Goal: Task Accomplishment & Management: Manage account settings

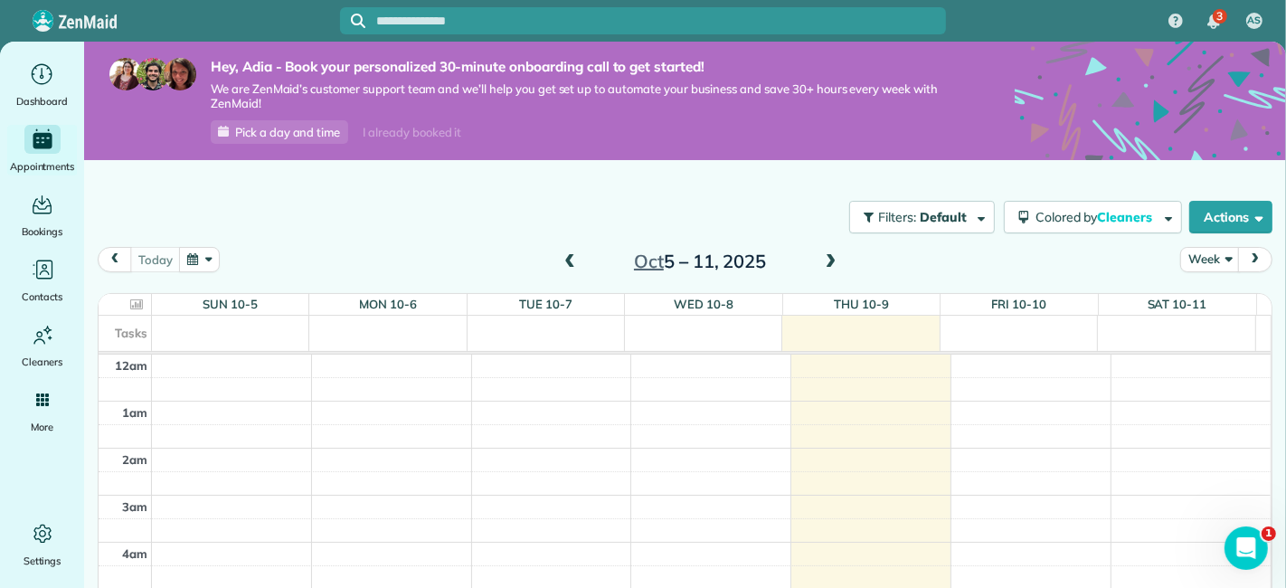
scroll to position [435, 0]
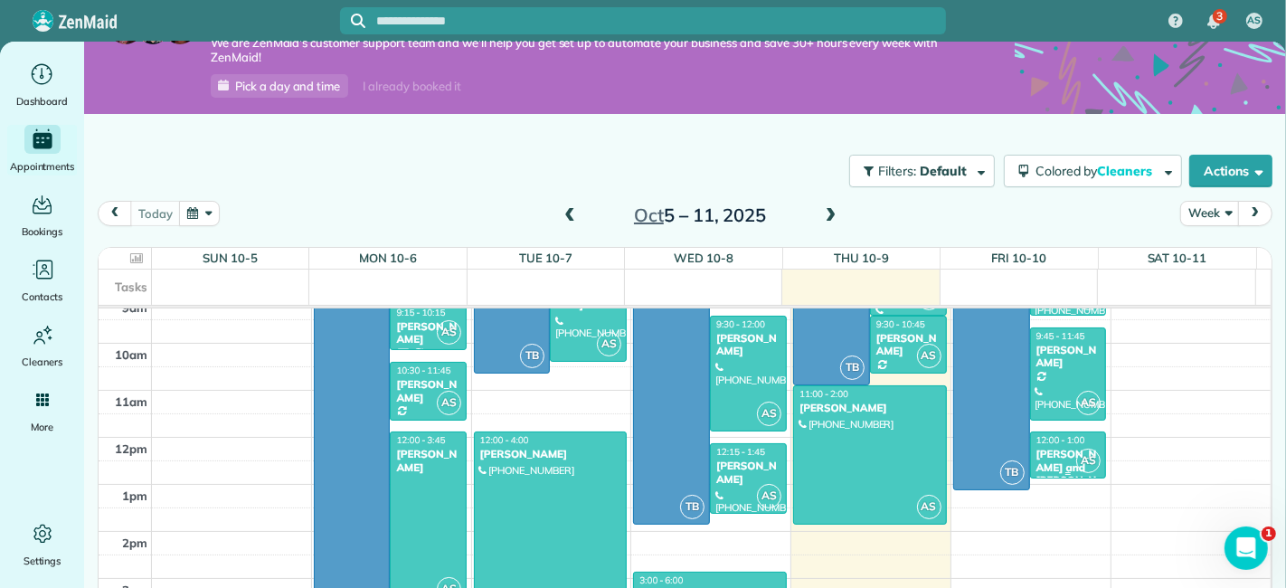
click at [1035, 443] on div "12:00 - 1:00 [PERSON_NAME] and [PERSON_NAME]" at bounding box center [1068, 467] width 66 height 66
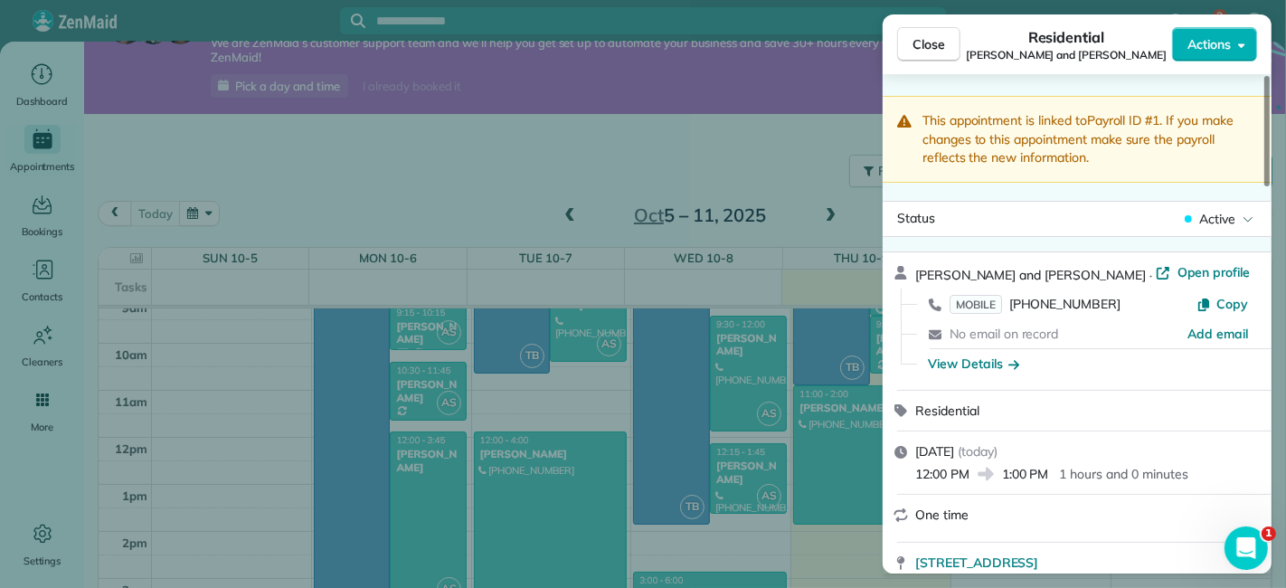
click at [1211, 24] on div "Close Residential [PERSON_NAME] and [PERSON_NAME]" at bounding box center [1076, 44] width 389 height 60
click at [1211, 42] on span "Actions" at bounding box center [1208, 44] width 43 height 18
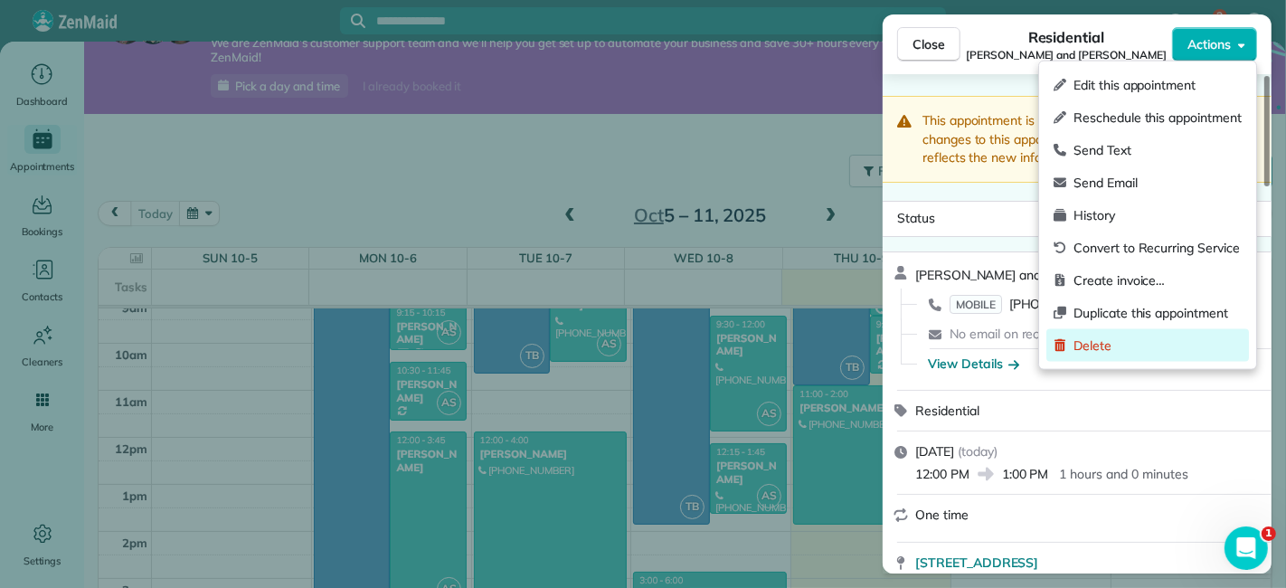
click at [1111, 336] on span "Delete" at bounding box center [1157, 345] width 168 height 18
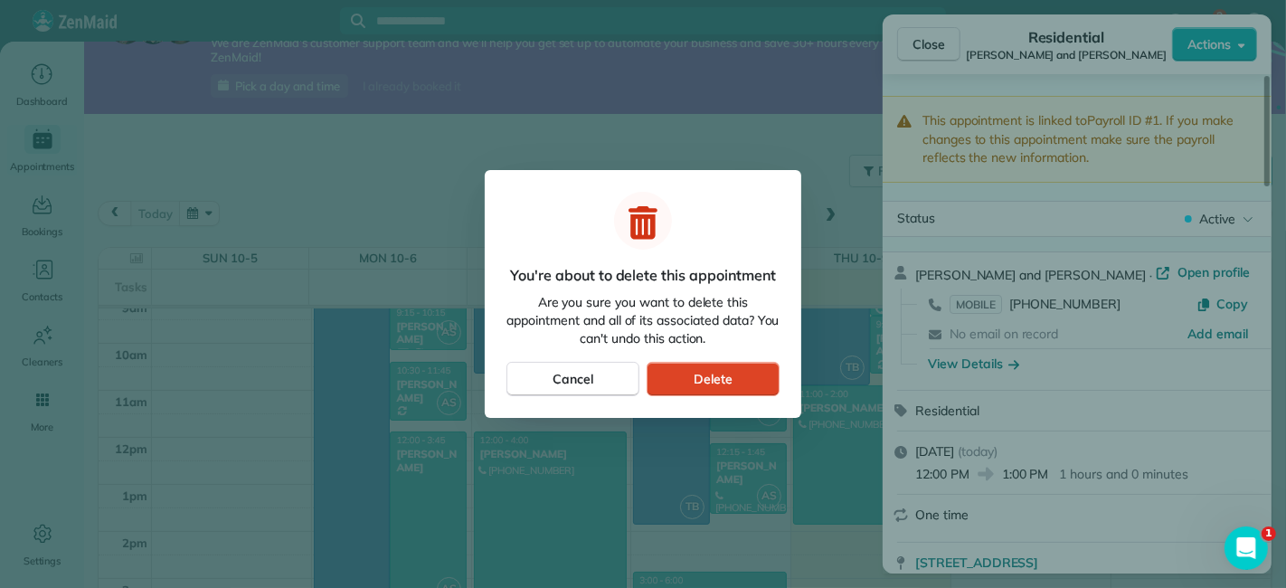
click at [770, 377] on button "Delete" at bounding box center [712, 379] width 133 height 34
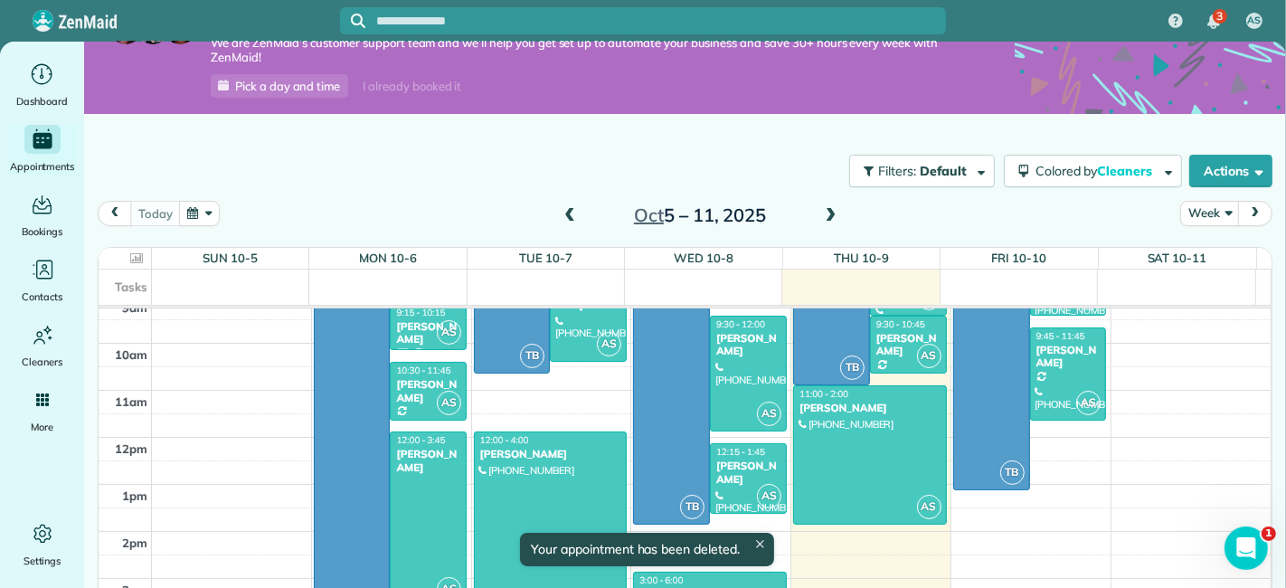
scroll to position [28, 0]
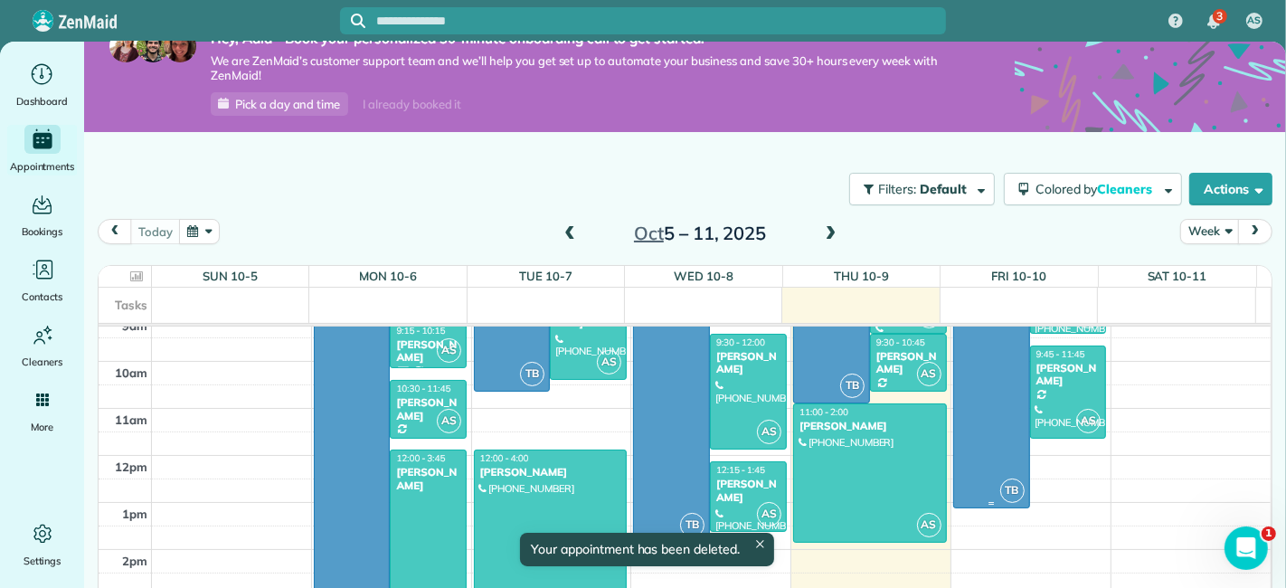
click at [963, 434] on div at bounding box center [991, 380] width 75 height 254
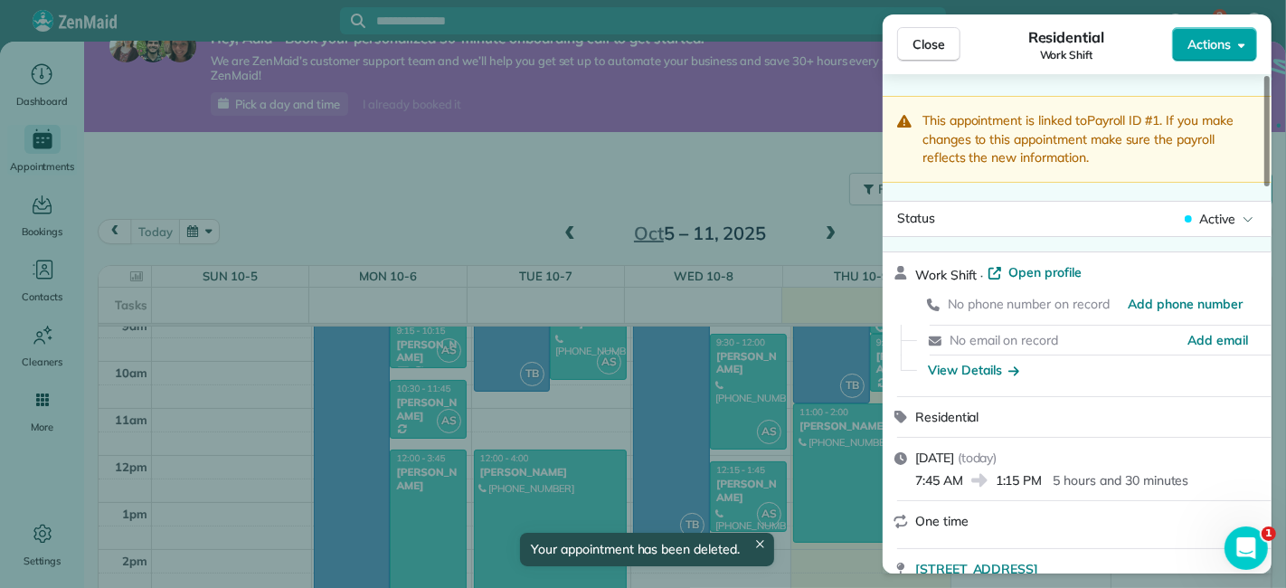
click at [1223, 55] on button "Actions" at bounding box center [1214, 44] width 85 height 34
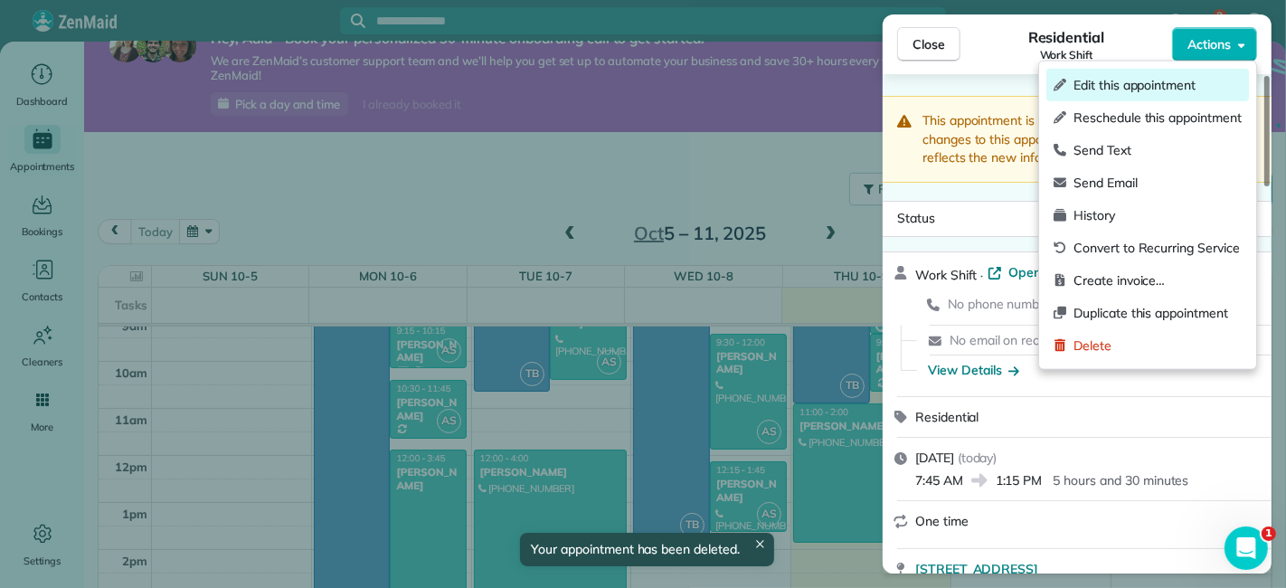
click at [1146, 87] on span "Edit this appointment" at bounding box center [1157, 85] width 168 height 18
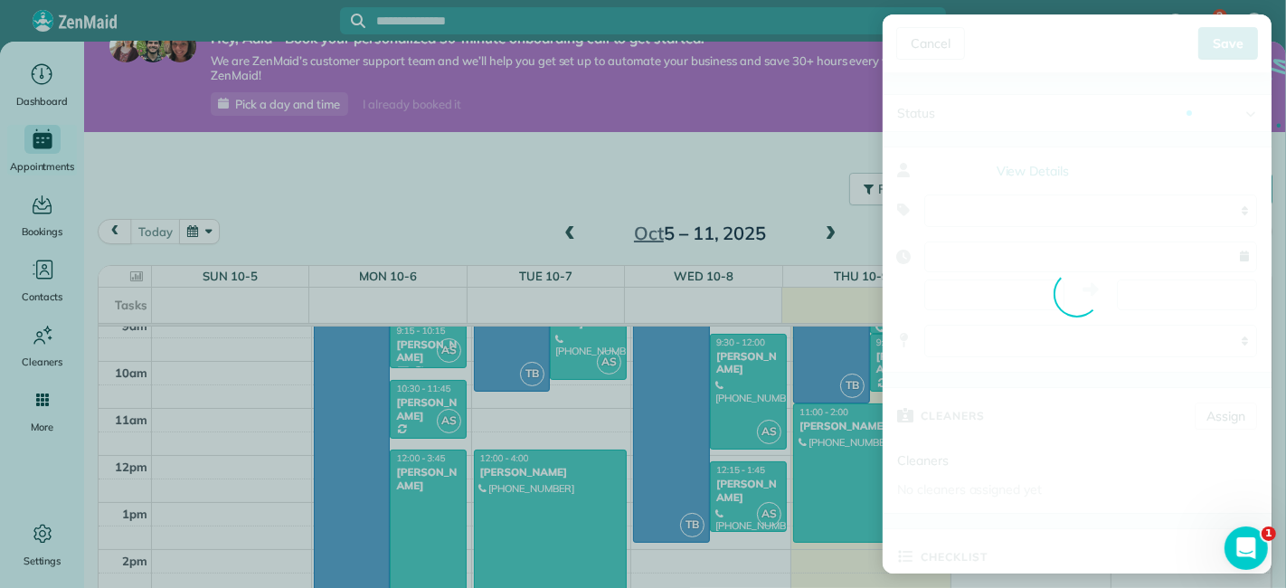
type input "**********"
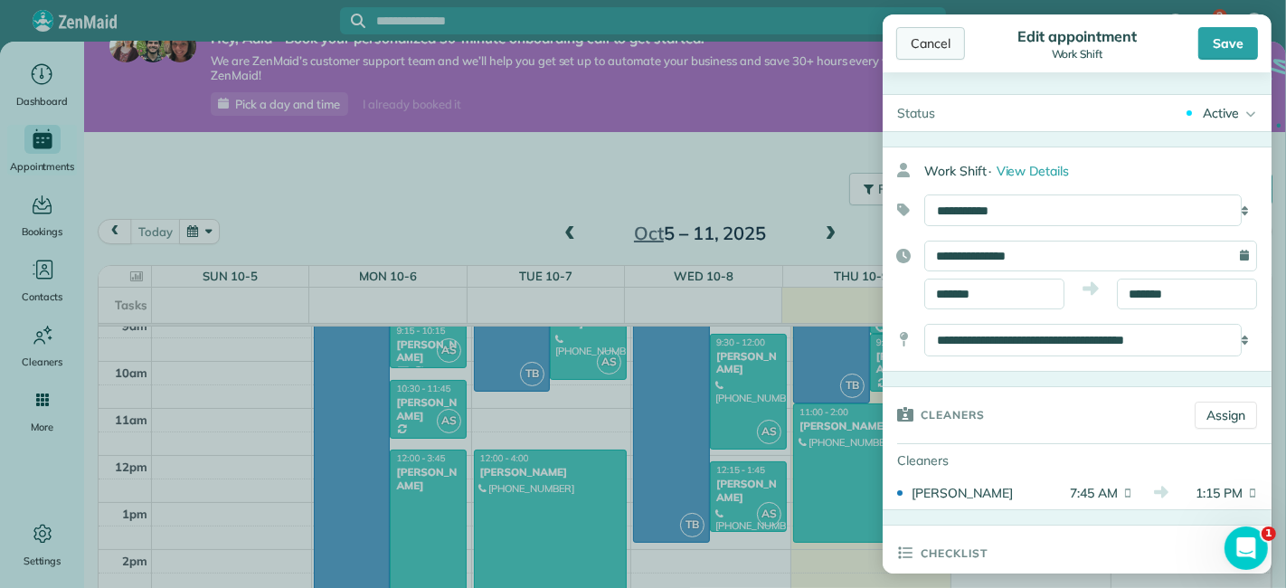
click at [938, 49] on div "Cancel" at bounding box center [930, 43] width 69 height 33
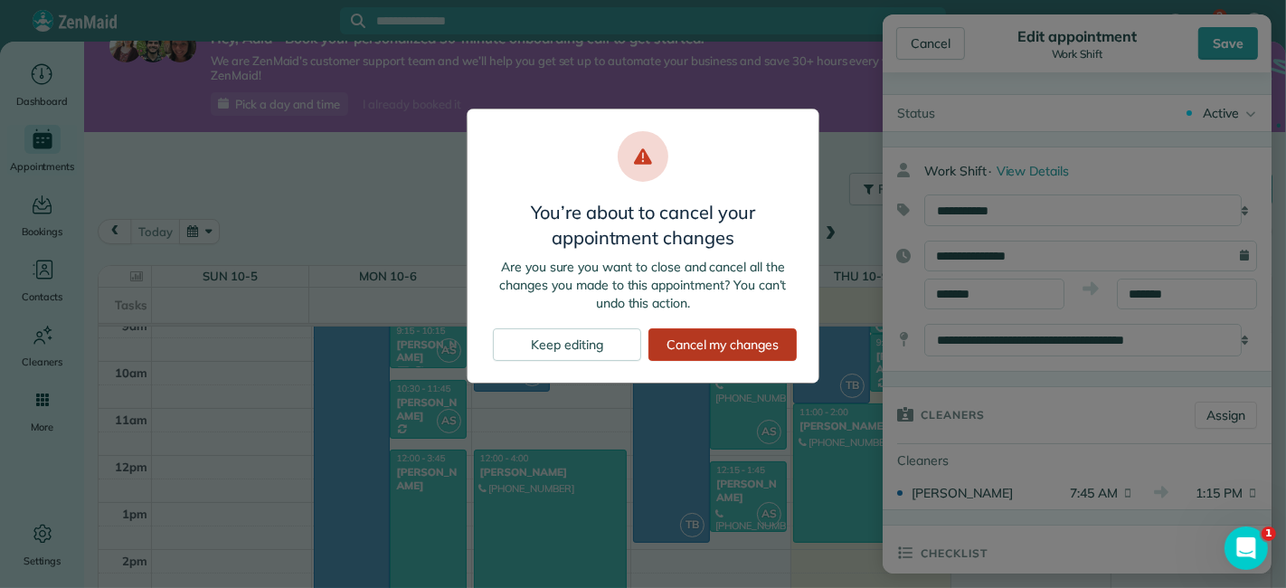
click at [767, 348] on div "Cancel my changes" at bounding box center [722, 344] width 148 height 33
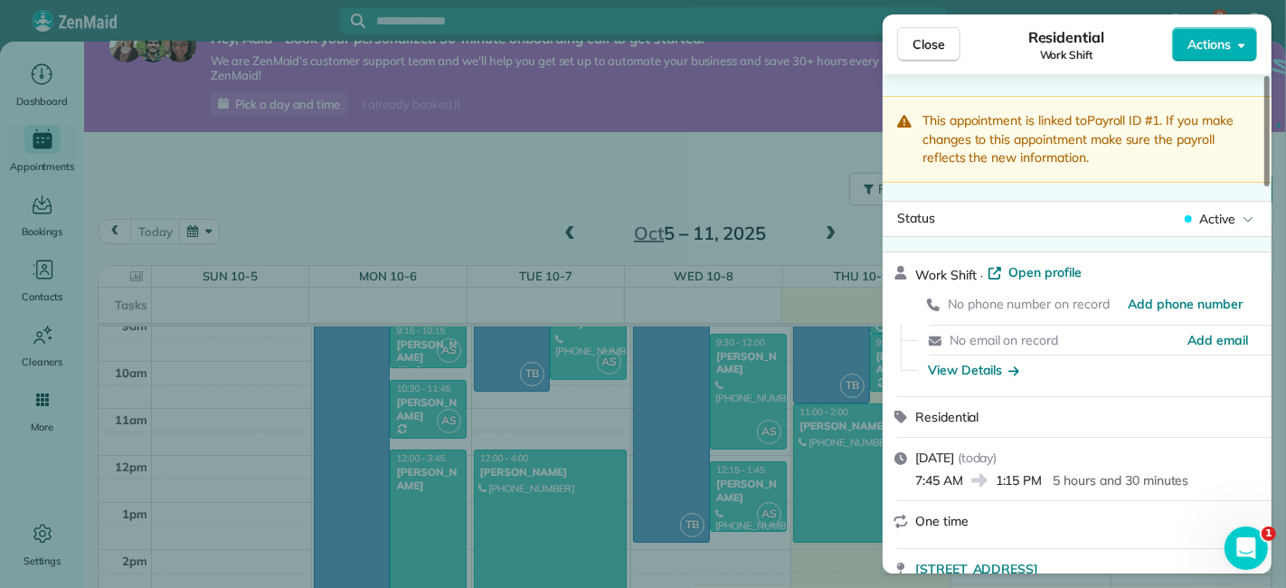
click at [936, 53] on button "Close" at bounding box center [928, 44] width 63 height 34
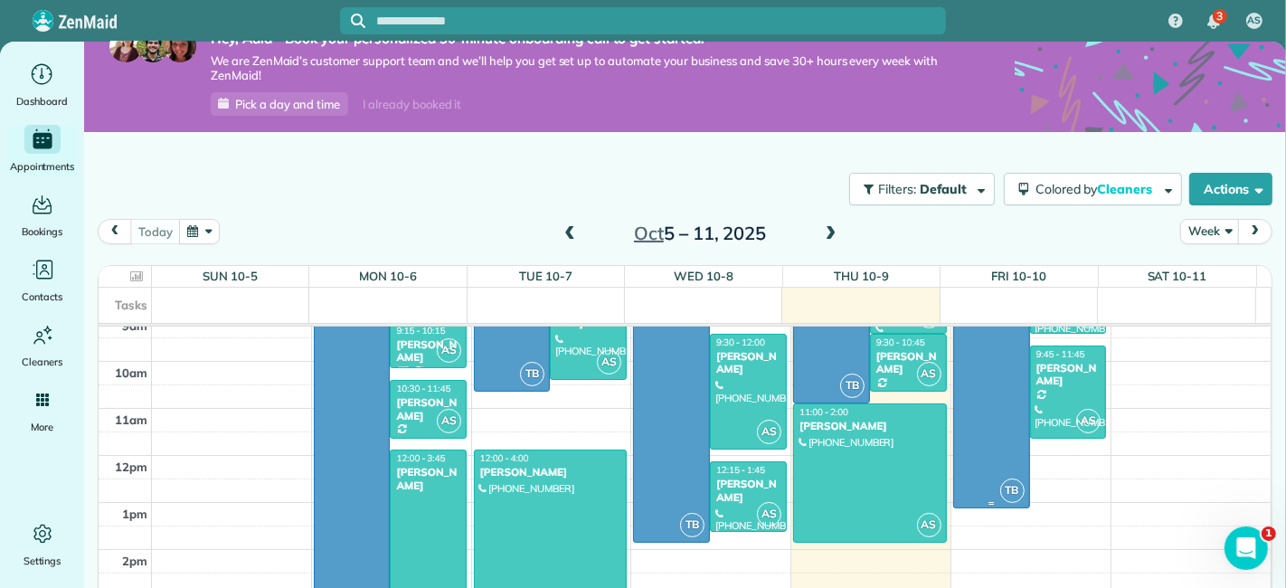
click at [954, 448] on div at bounding box center [991, 380] width 75 height 254
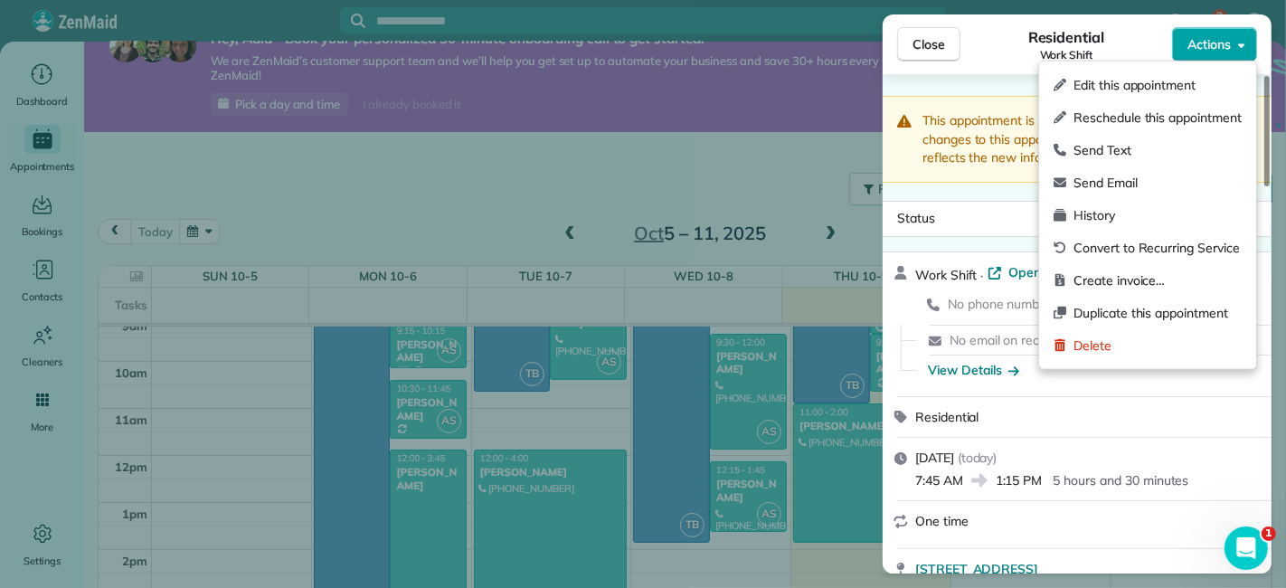
click at [1203, 38] on span "Actions" at bounding box center [1208, 44] width 43 height 18
click at [1160, 79] on span "Edit this appointment" at bounding box center [1157, 85] width 168 height 18
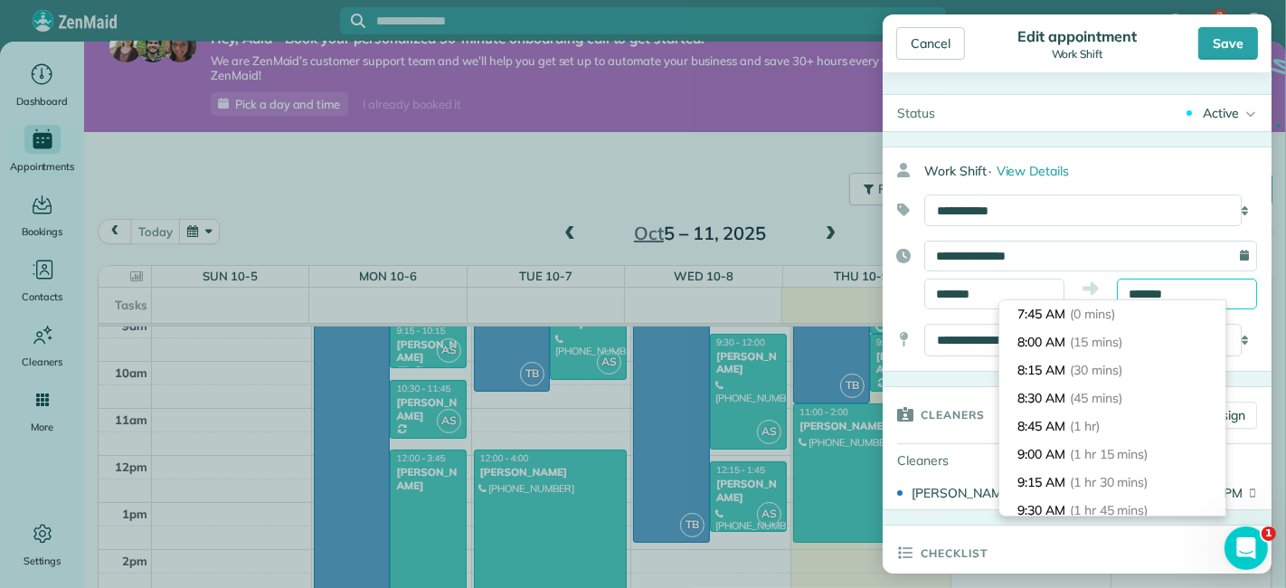
click at [1128, 291] on input "*******" at bounding box center [1187, 293] width 140 height 31
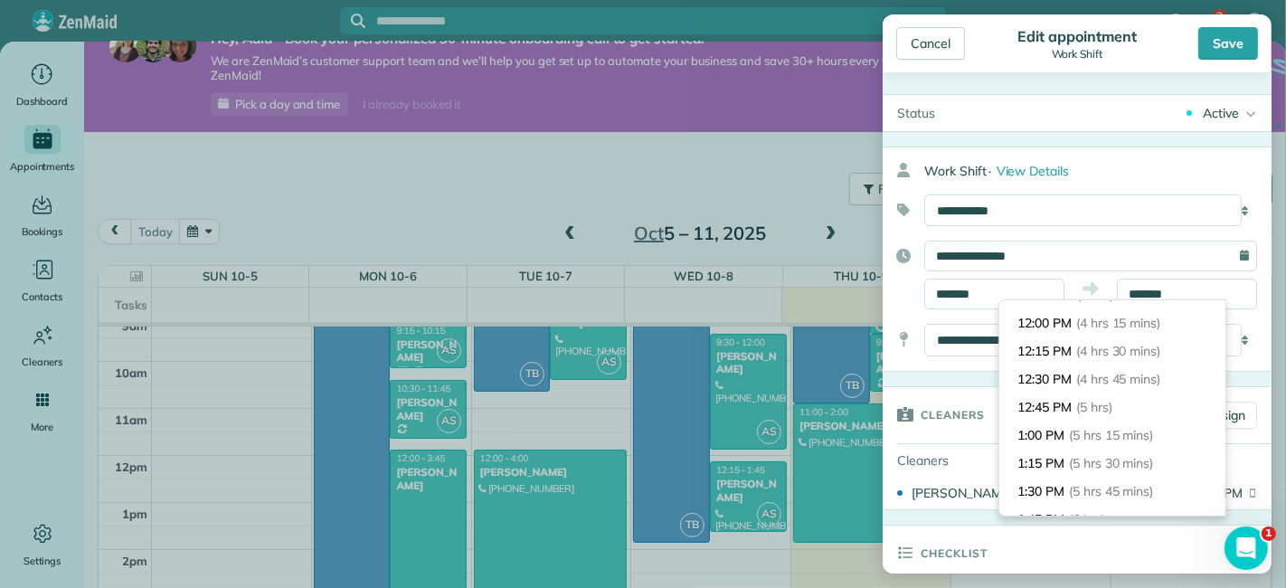
scroll to position [427, 0]
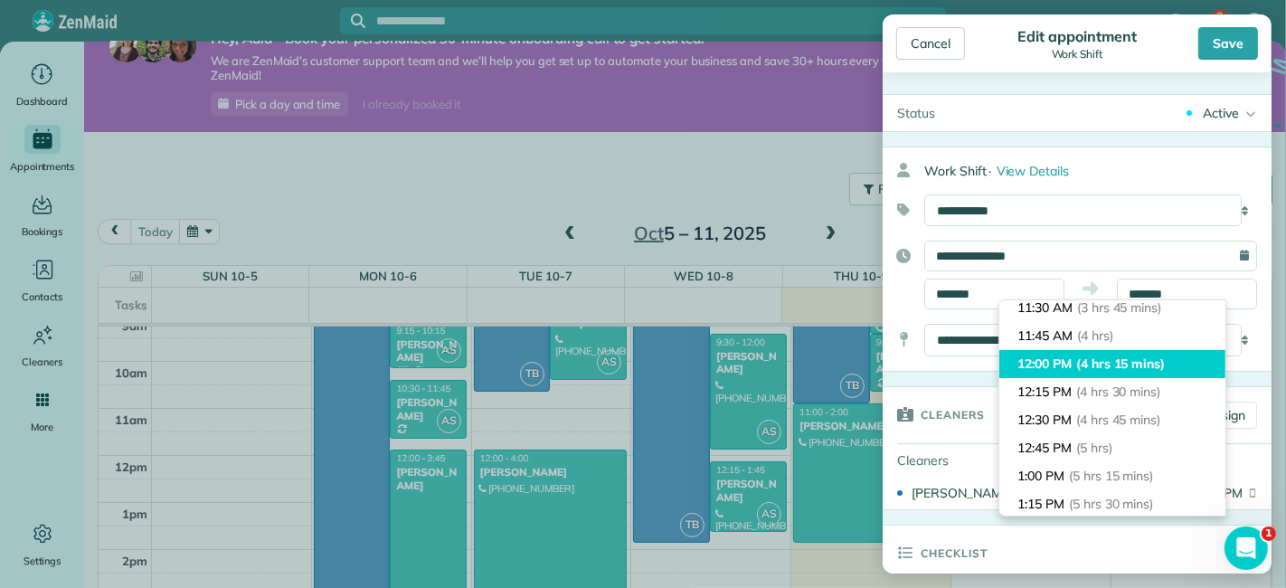
type input "********"
click at [1134, 355] on span "(4 hrs 15 mins)" at bounding box center [1120, 363] width 89 height 16
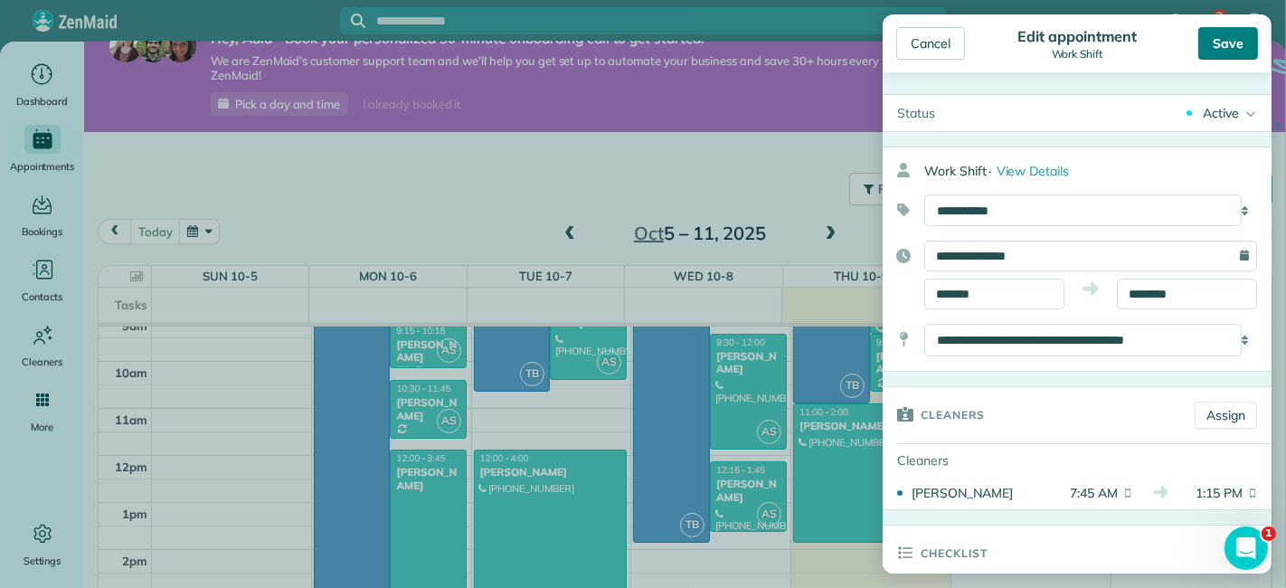
click at [1220, 45] on div "Save" at bounding box center [1228, 43] width 60 height 33
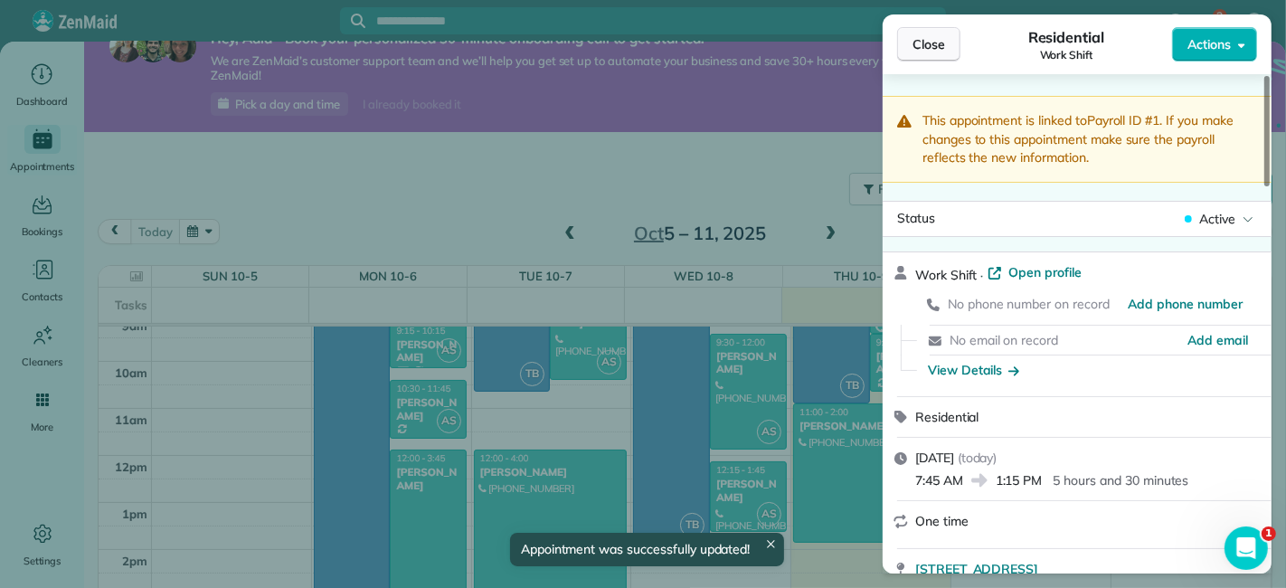
click at [925, 42] on span "Close" at bounding box center [928, 44] width 33 height 18
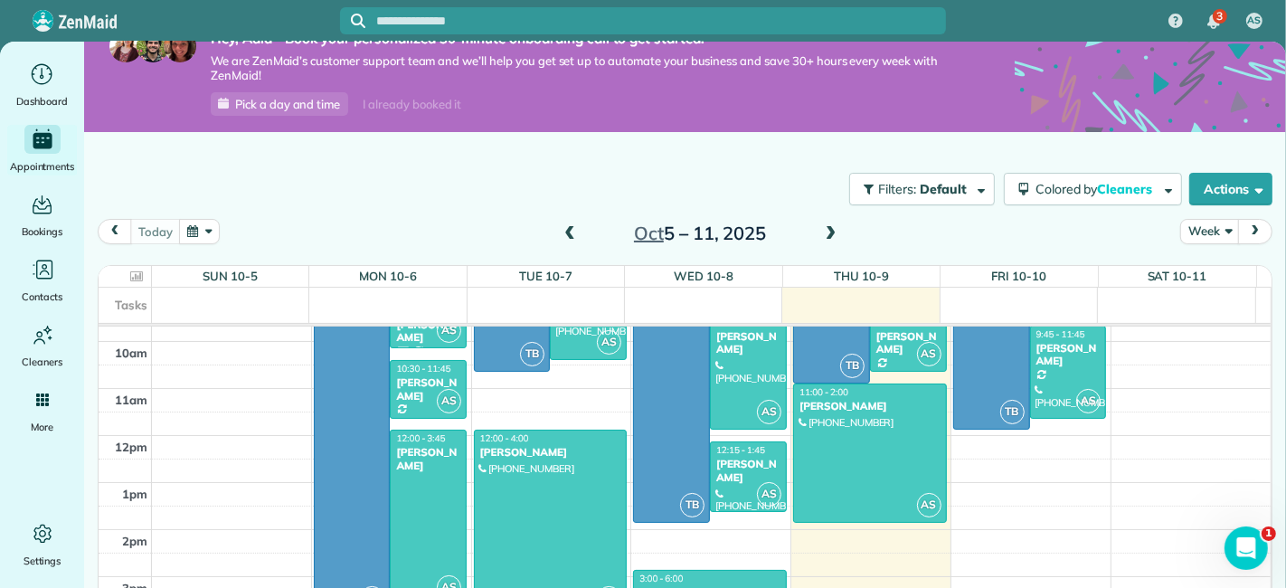
scroll to position [459, 0]
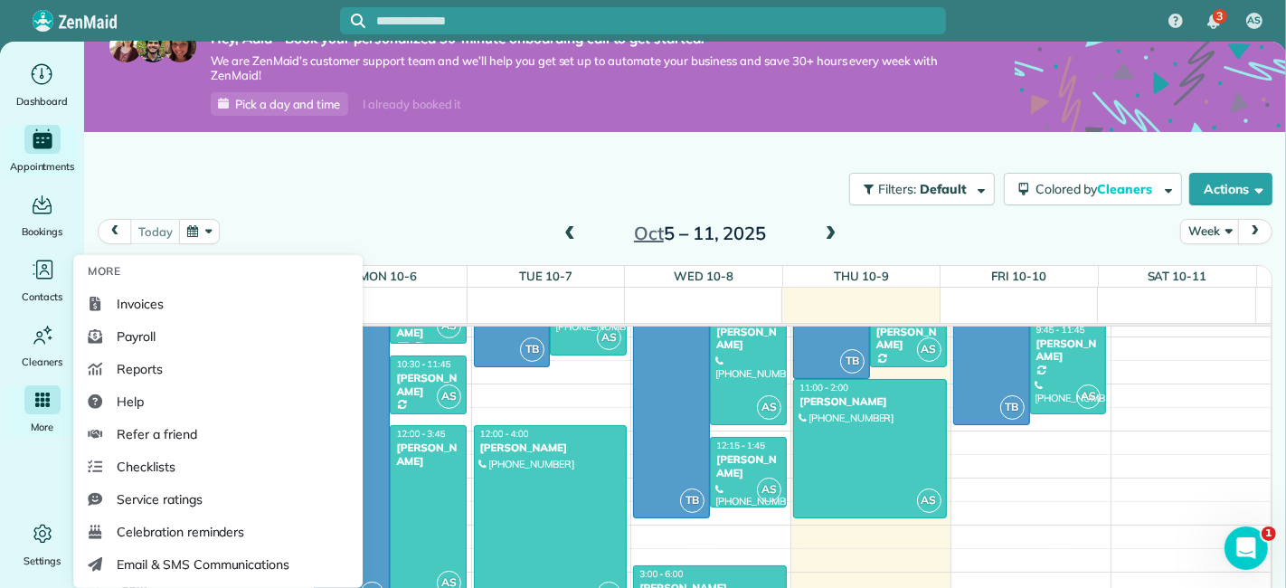
click at [48, 410] on div "Main" at bounding box center [42, 399] width 36 height 29
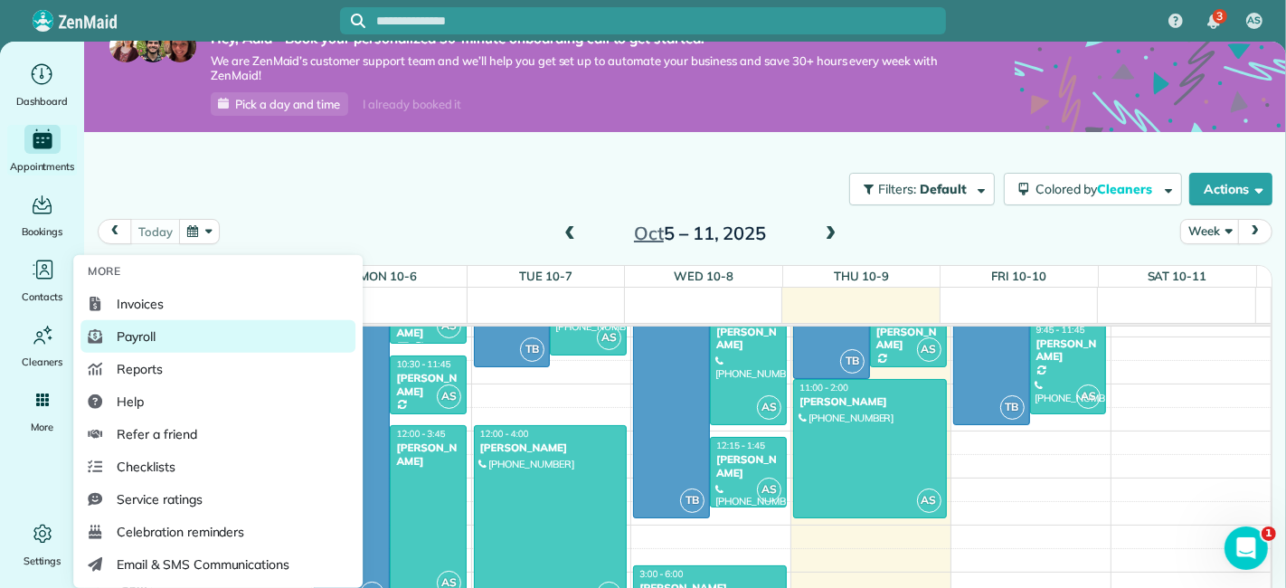
click at [185, 336] on link "Payroll" at bounding box center [217, 336] width 275 height 33
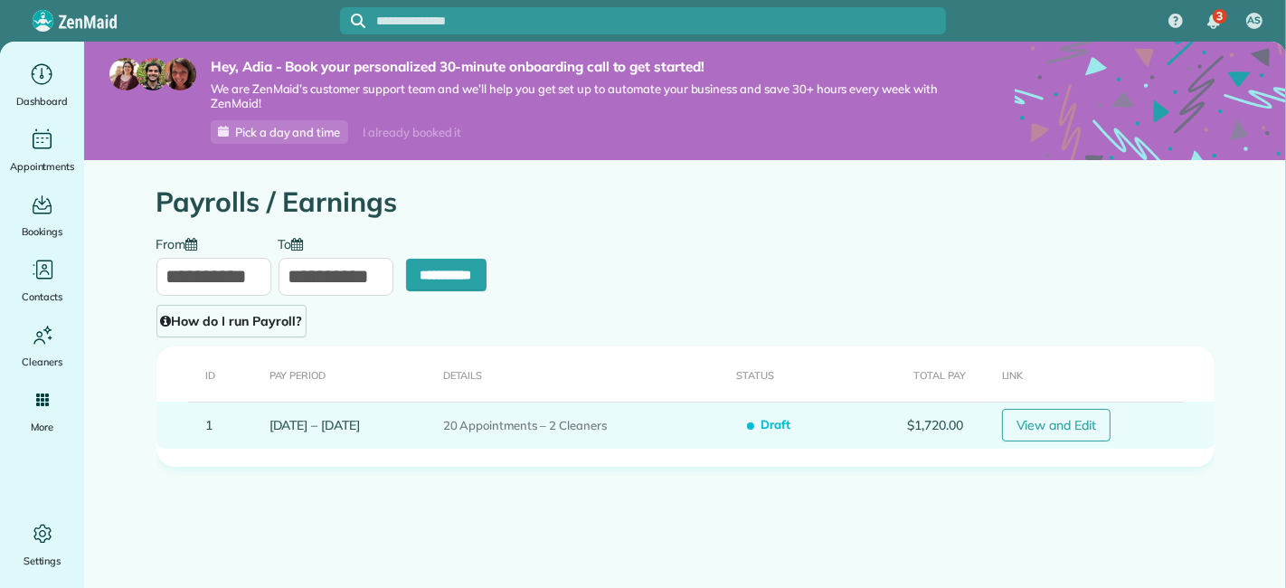
click at [1086, 429] on link "View and Edit" at bounding box center [1056, 425] width 109 height 33
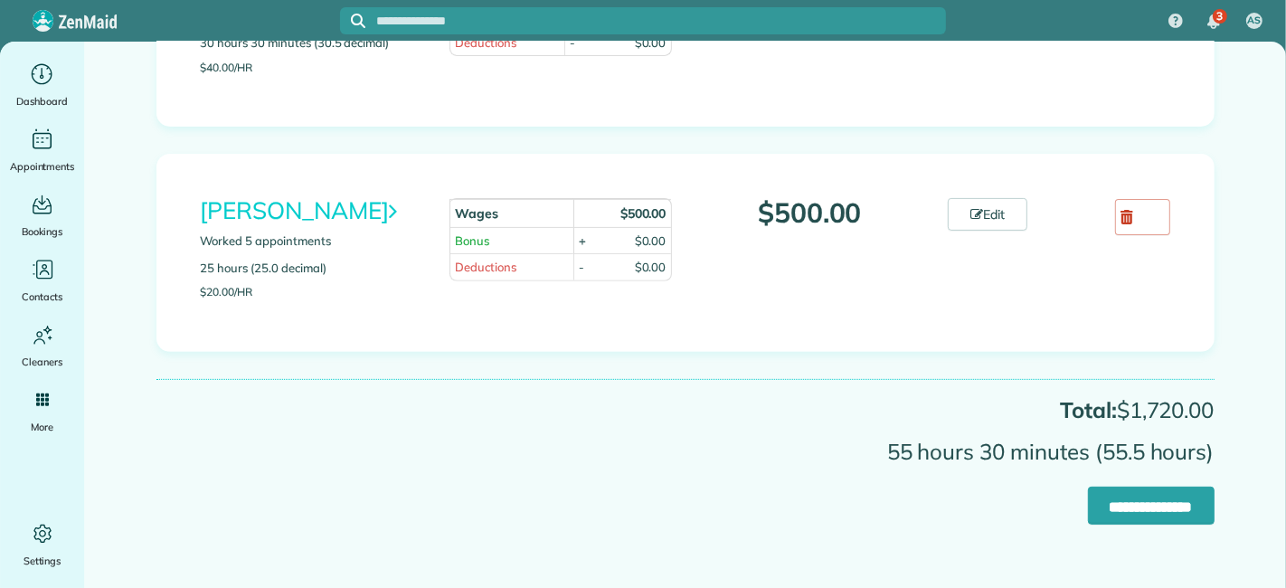
scroll to position [488, 0]
